Goal: Task Accomplishment & Management: Use online tool/utility

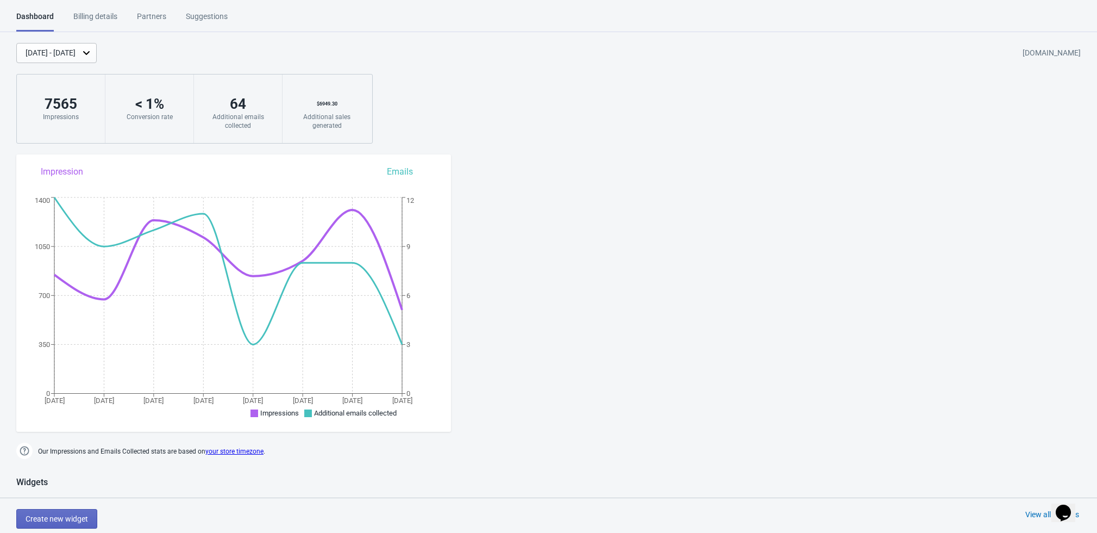
click at [76, 47] on div "[DATE] - [DATE]" at bounding box center [51, 52] width 50 height 11
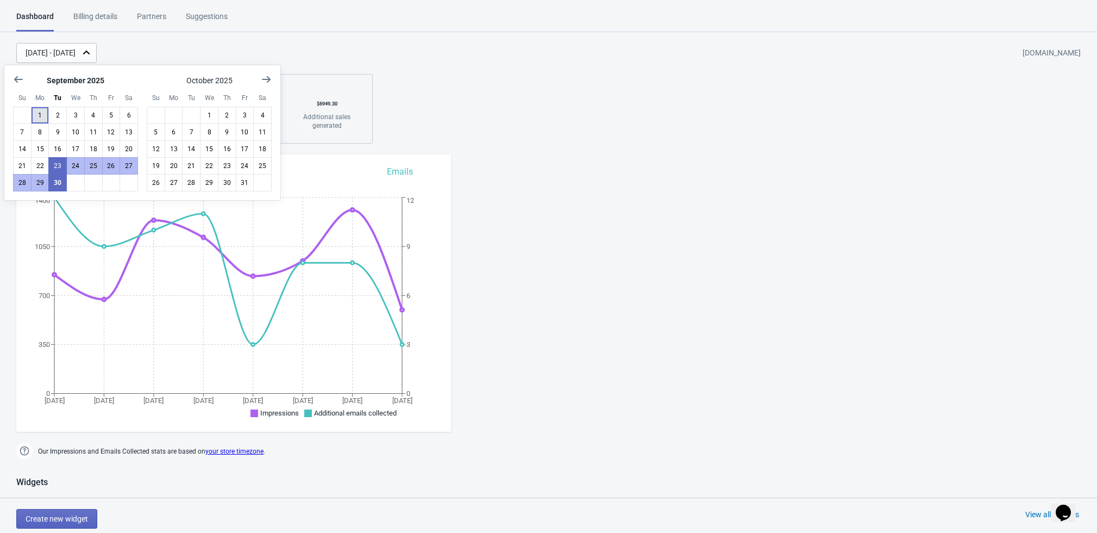
click at [41, 110] on button "1" at bounding box center [40, 115] width 18 height 17
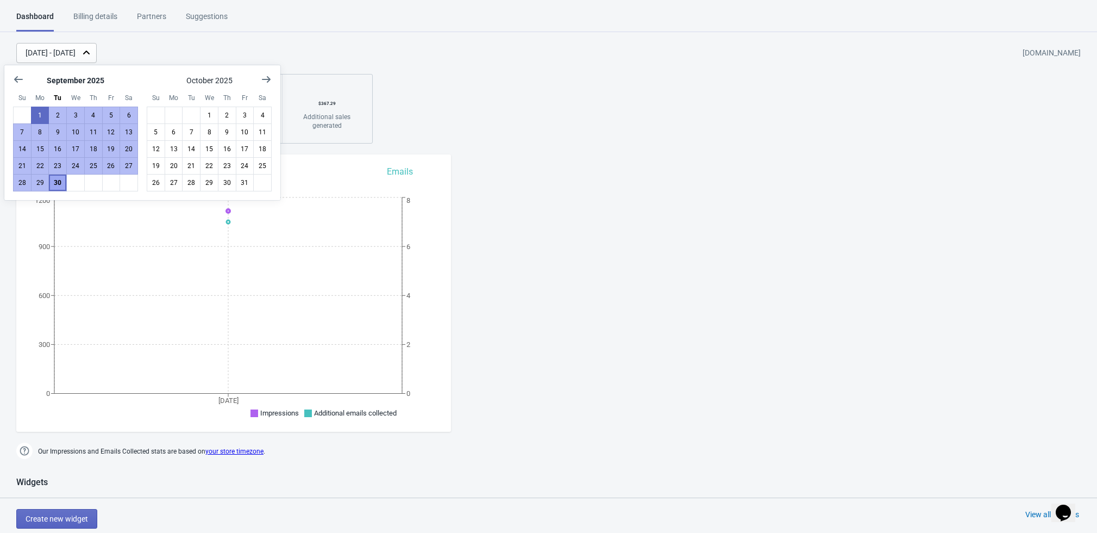
click at [59, 180] on button "30" at bounding box center [57, 182] width 18 height 17
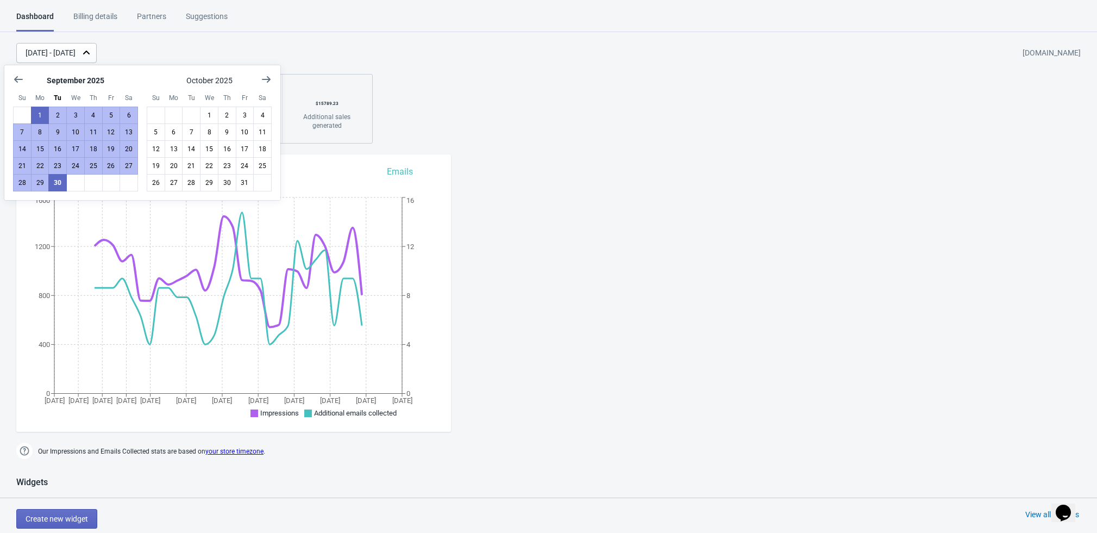
click at [663, 82] on div "[DATE] - [DATE] [DOMAIN_NAME] 25800 Impressions < 1 % Conversion rate 189 Addit…" at bounding box center [548, 93] width 1097 height 101
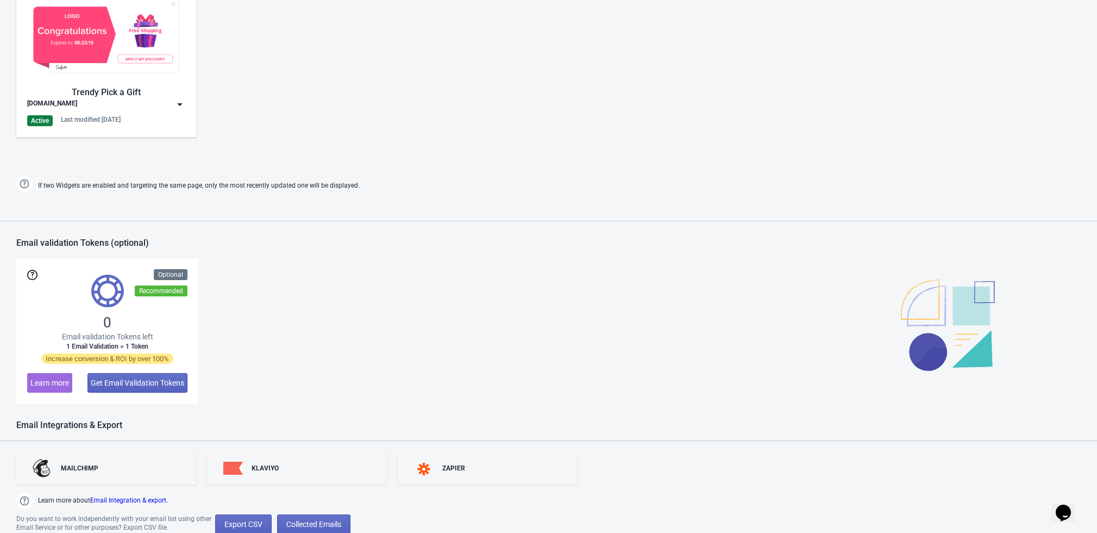
scroll to position [619, 0]
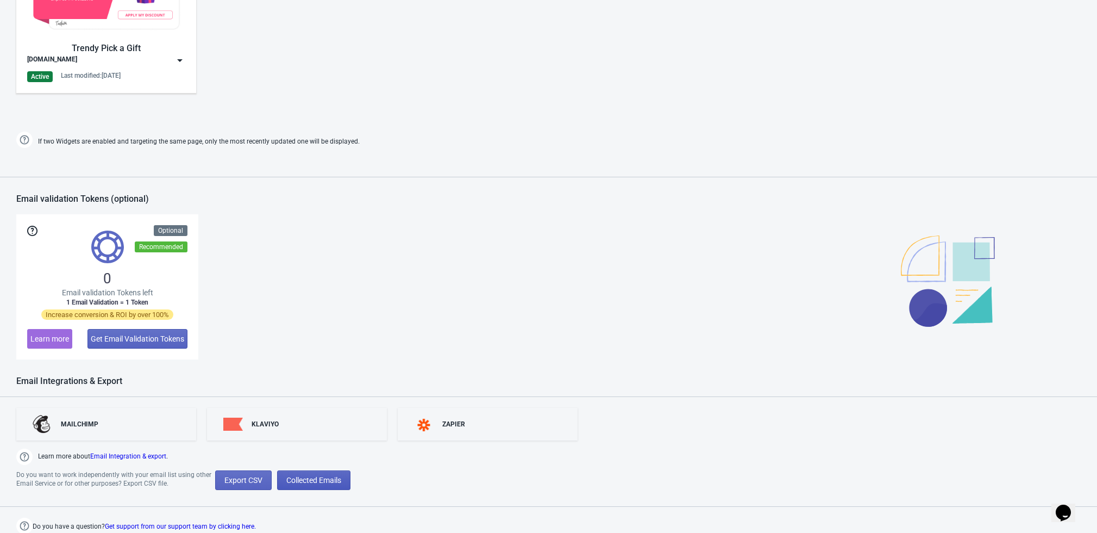
click at [316, 478] on span "Collected Emails" at bounding box center [313, 480] width 55 height 9
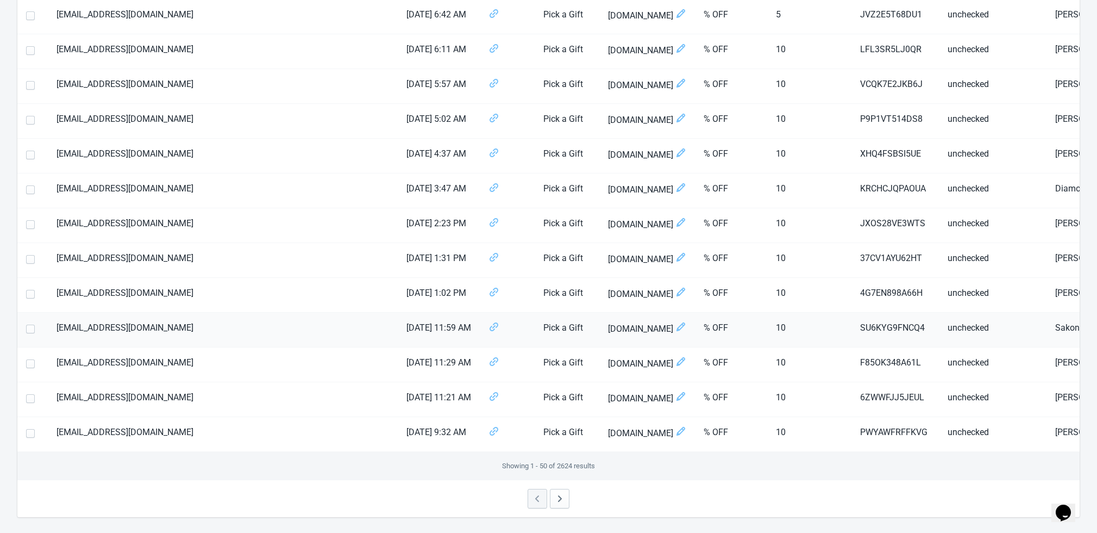
scroll to position [1451, 0]
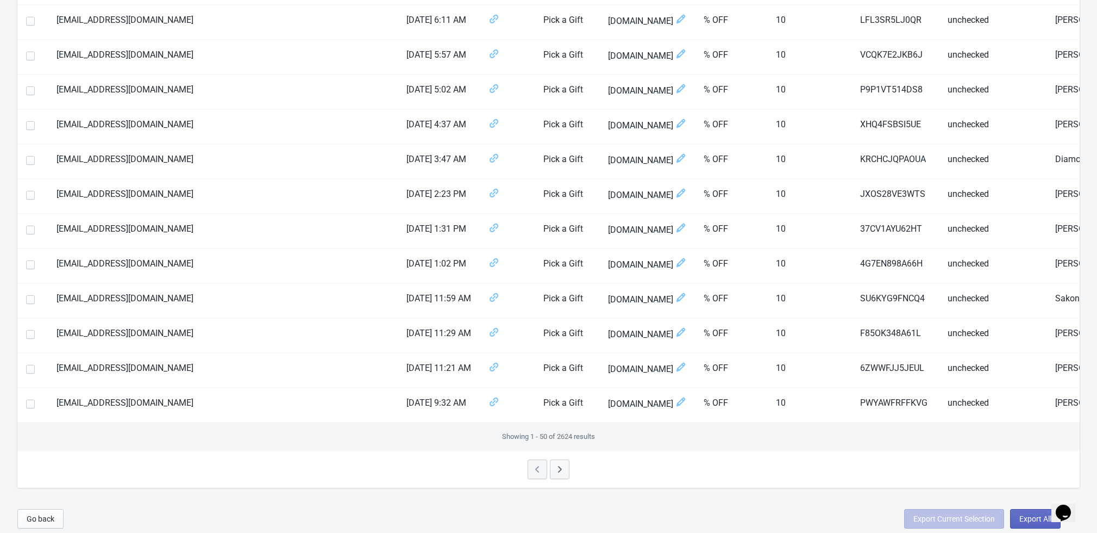
click at [563, 464] on icon "button" at bounding box center [559, 469] width 11 height 11
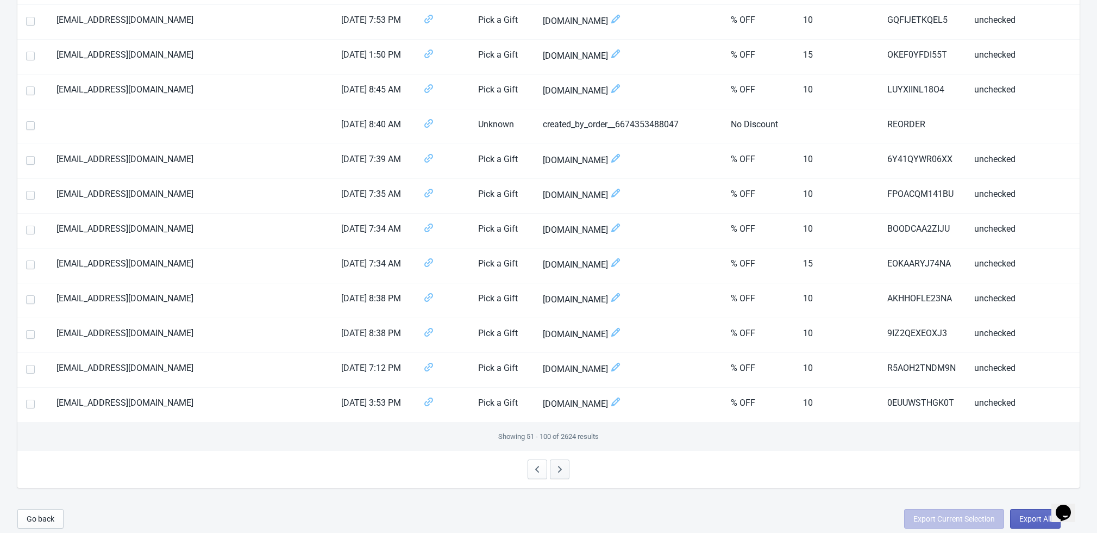
click at [553, 460] on button "button" at bounding box center [560, 469] width 20 height 20
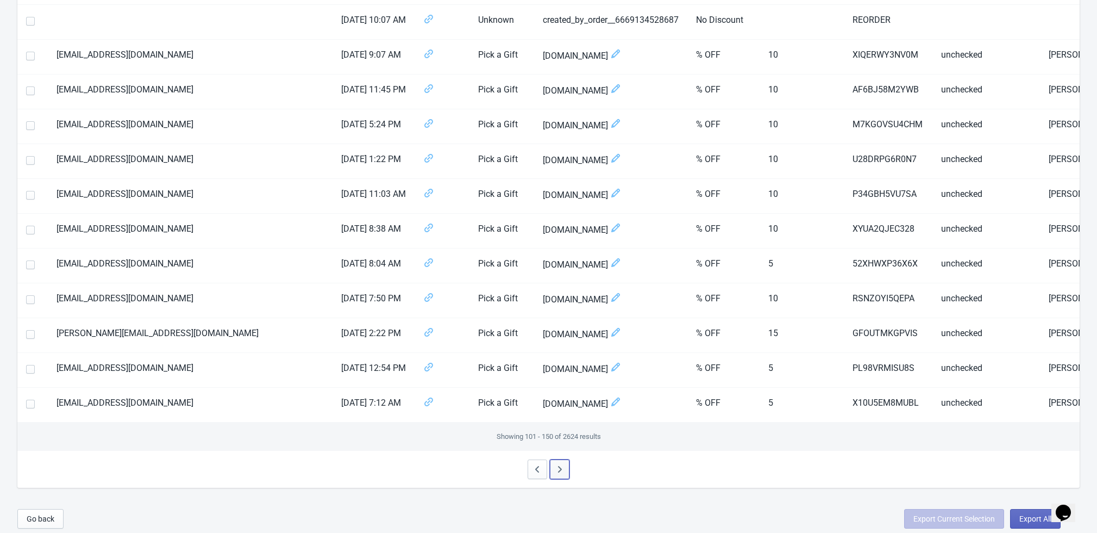
click at [559, 465] on icon "button" at bounding box center [559, 469] width 11 height 11
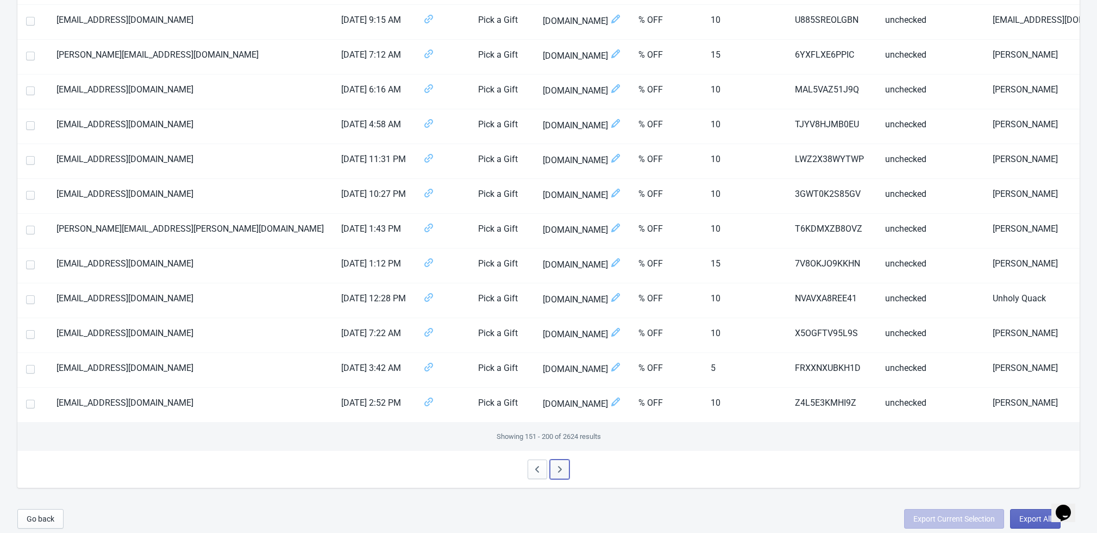
click at [553, 461] on button "button" at bounding box center [560, 469] width 20 height 20
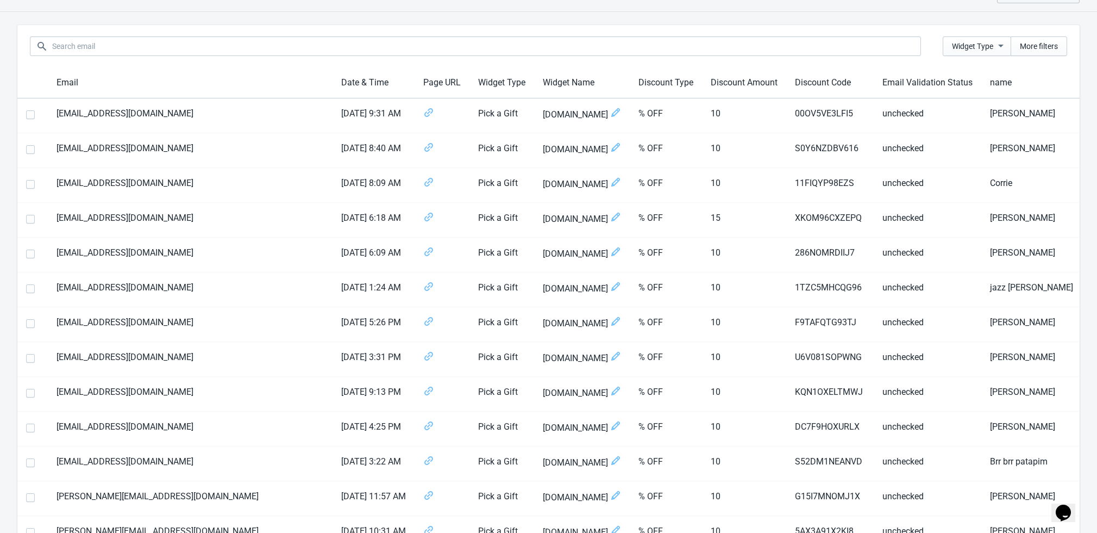
scroll to position [0, 0]
